Goal: Download file/media

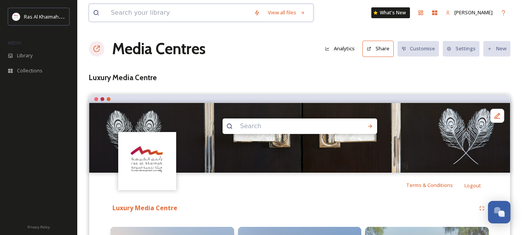
click at [197, 17] on input at bounding box center [178, 12] width 143 height 17
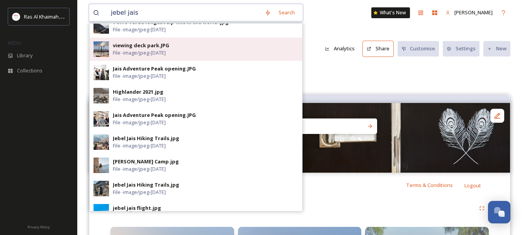
scroll to position [155, 0]
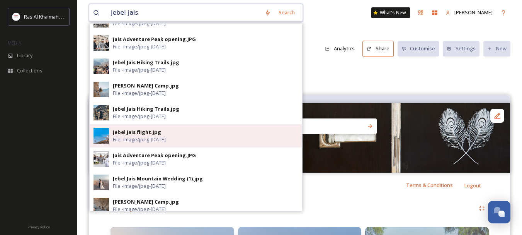
type input "jebel jais"
click at [200, 138] on div "jebel jais flight.jpg File - image/jpeg - [DATE]" at bounding box center [206, 135] width 186 height 15
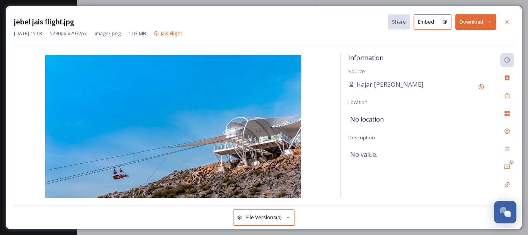
drag, startPoint x: 189, startPoint y: 136, endPoint x: 347, endPoint y: 152, distance: 159.2
click at [347, 152] on div "Information Source Hajar [GEOGRAPHIC_DATA] Location No location Description No …" at bounding box center [418, 125] width 155 height 144
click at [483, 17] on button "Download" at bounding box center [475, 22] width 41 height 16
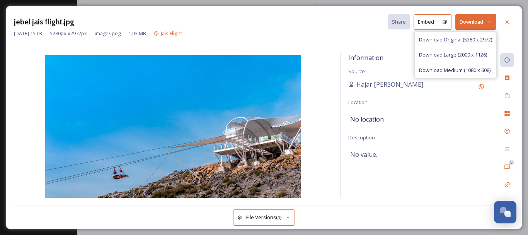
click at [463, 43] on span "Download Original (5280 x 2972)" at bounding box center [455, 39] width 73 height 7
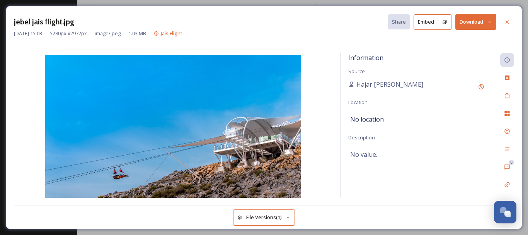
click at [479, 25] on button "Download" at bounding box center [475, 22] width 41 height 16
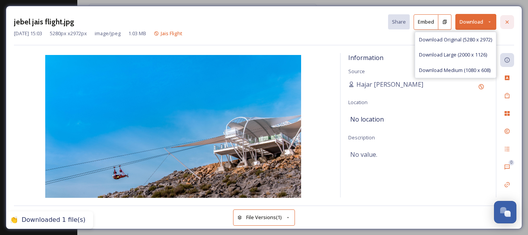
click at [508, 26] on div at bounding box center [507, 22] width 14 height 14
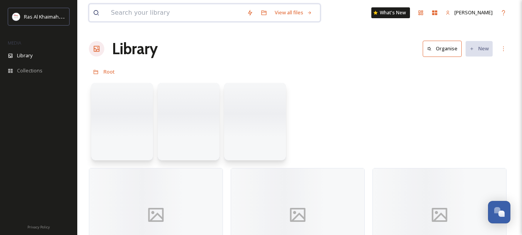
click at [204, 17] on input at bounding box center [175, 12] width 136 height 17
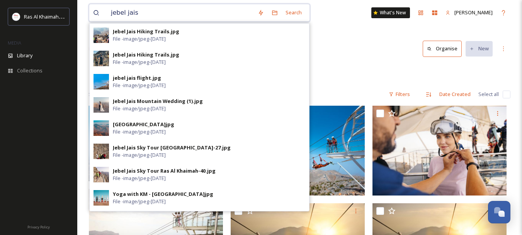
type input "jebel jais"
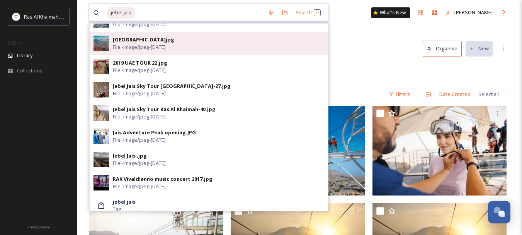
scroll to position [387, 0]
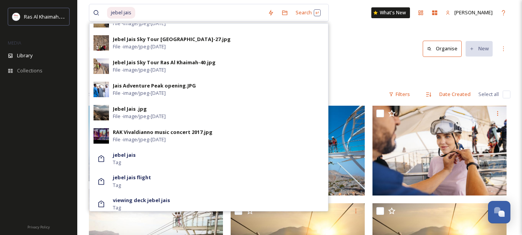
click at [357, 74] on div "Root Mountains Jais Flight" at bounding box center [300, 71] width 422 height 15
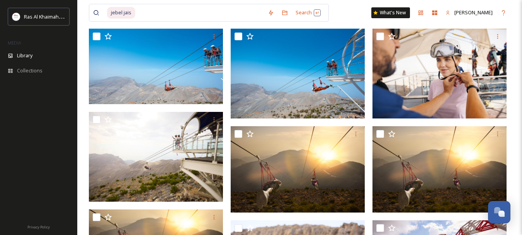
scroll to position [77, 0]
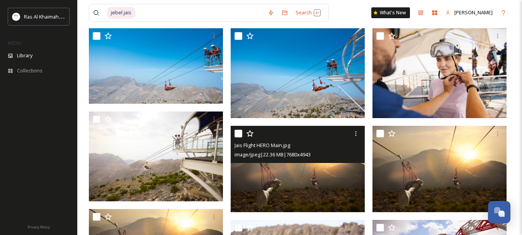
click at [240, 136] on input "checkbox" at bounding box center [239, 133] width 8 height 8
checkbox input "true"
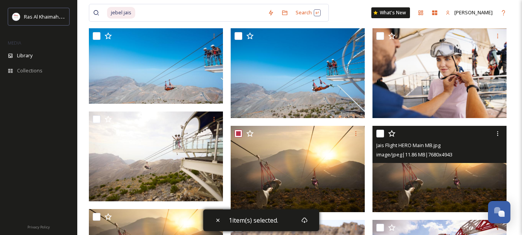
click at [387, 135] on div at bounding box center [440, 133] width 128 height 14
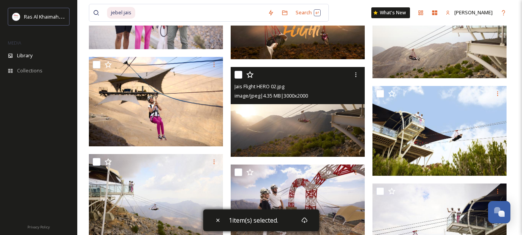
scroll to position [425, 0]
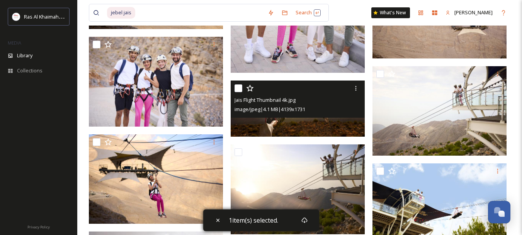
click at [235, 92] on input "checkbox" at bounding box center [239, 88] width 8 height 8
checkbox input "true"
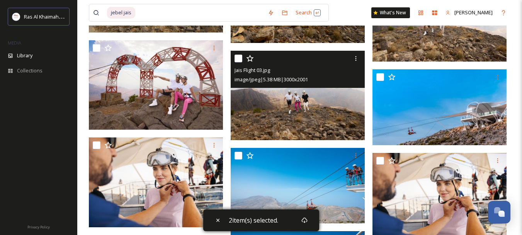
scroll to position [1044, 0]
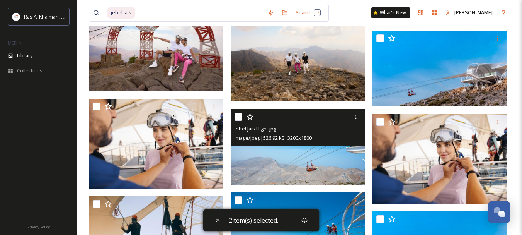
click at [244, 110] on div at bounding box center [299, 117] width 128 height 14
click at [241, 117] on input "checkbox" at bounding box center [239, 117] width 8 height 8
checkbox input "true"
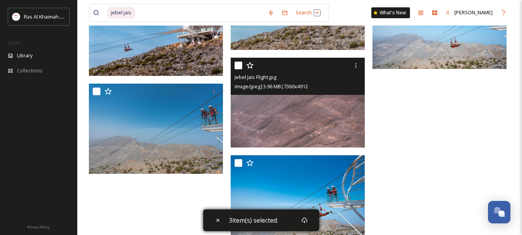
scroll to position [1839, 0]
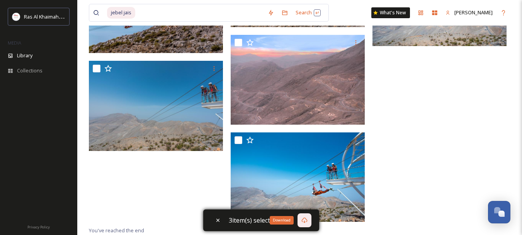
click at [299, 216] on div "Download" at bounding box center [305, 220] width 14 height 14
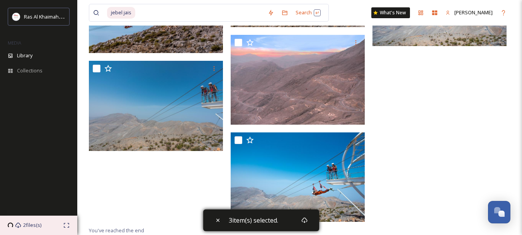
click at [44, 226] on div "2 files(s)" at bounding box center [38, 224] width 77 height 19
